Goal: Communication & Community: Answer question/provide support

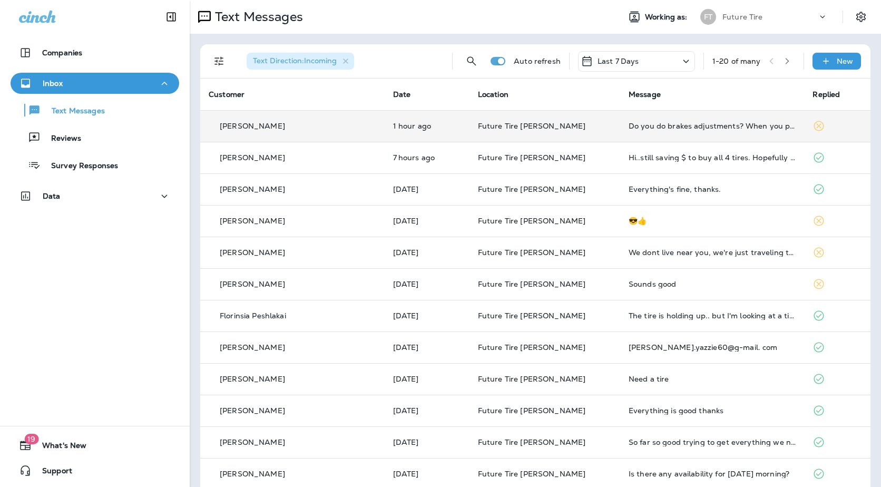
click at [627, 134] on td "Do you do brakes adjustments? When you put on the brakes, it shacks." at bounding box center [712, 126] width 184 height 32
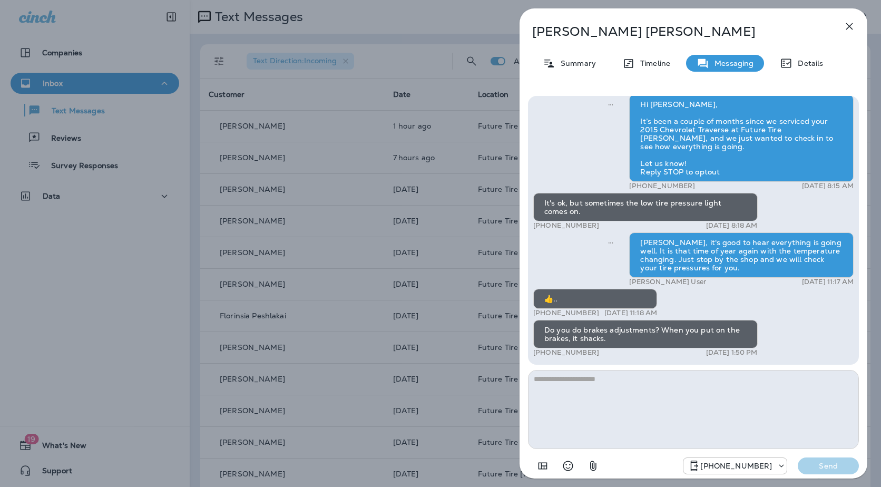
click at [319, 197] on div "[PERSON_NAME] Summary Timeline Messaging Details Hello [PERSON_NAME], Hope all …" at bounding box center [440, 243] width 881 height 487
